Goal: Find specific page/section: Find specific page/section

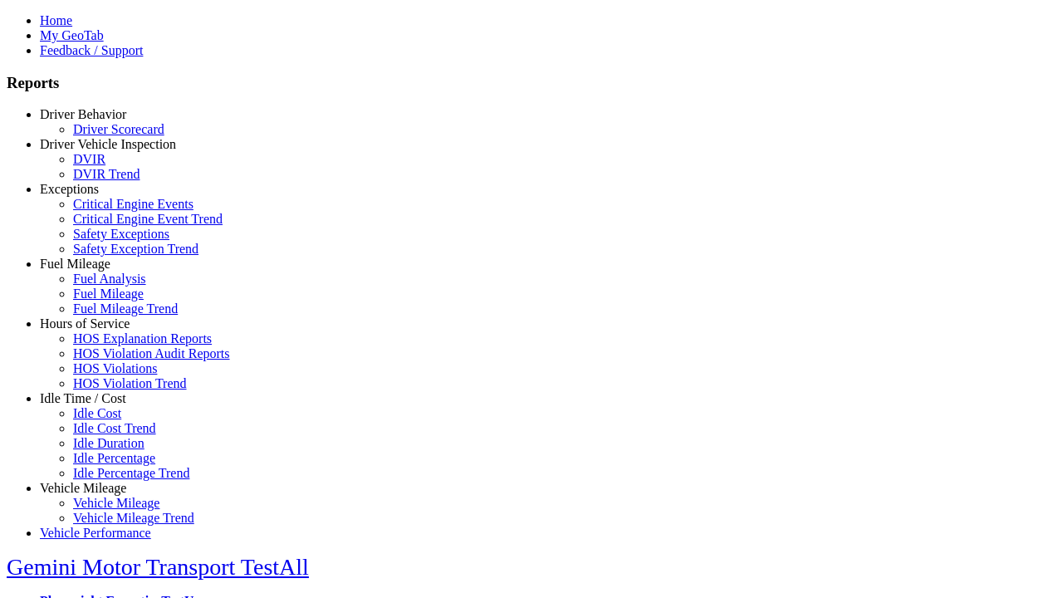
click at [96, 405] on link "Idle Time / Cost" at bounding box center [83, 398] width 86 height 14
click at [108, 420] on link "Idle Cost" at bounding box center [97, 413] width 48 height 14
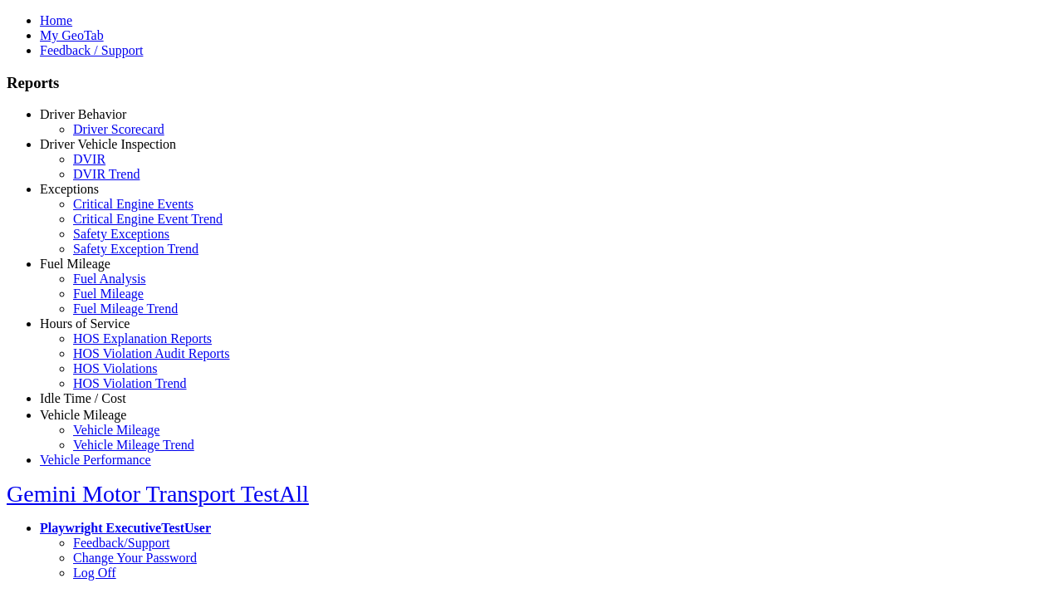
select select "**"
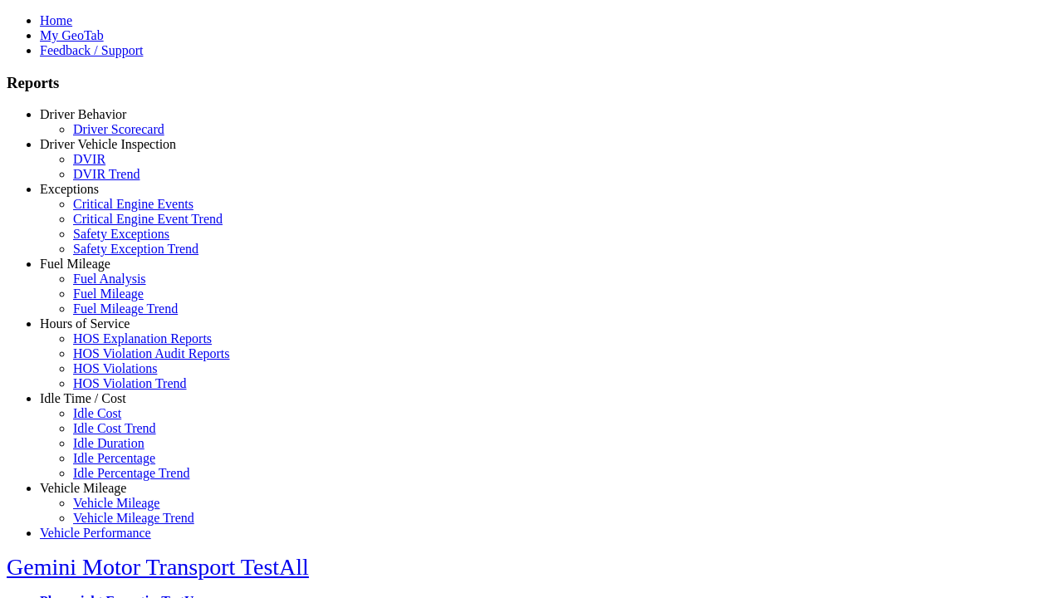
type input "**********"
